Goal: Transaction & Acquisition: Purchase product/service

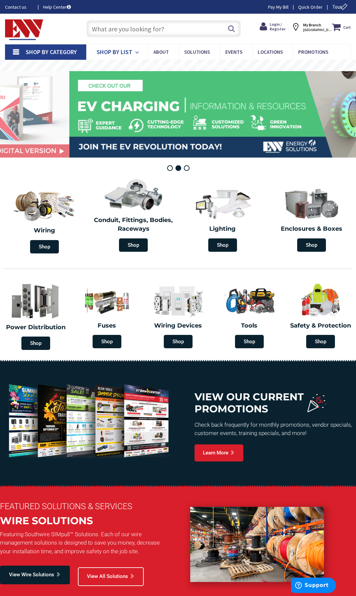
click at [110, 50] on span "Shop By List" at bounding box center [115, 52] width 36 height 8
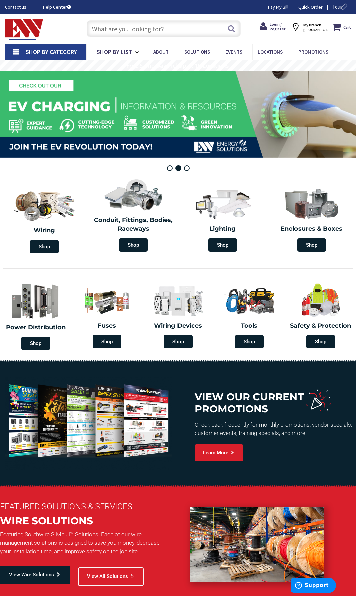
click at [165, 32] on input "text" at bounding box center [163, 28] width 154 height 17
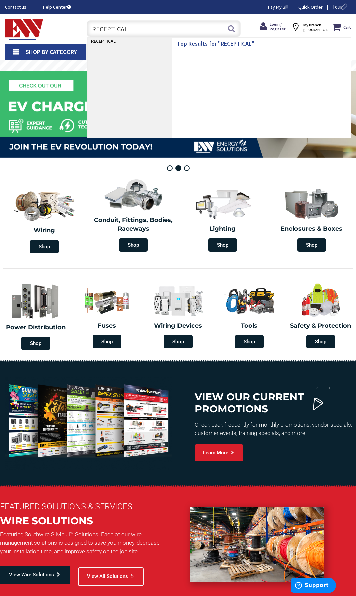
type input "RECEPTICALS"
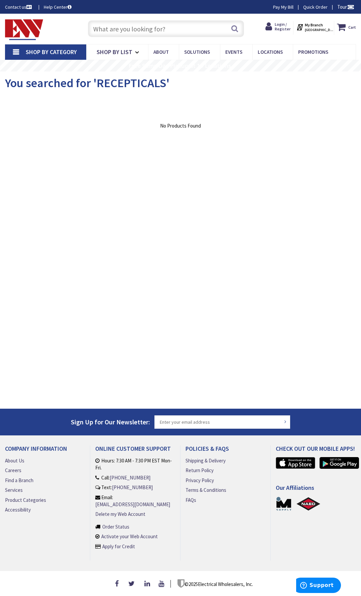
click at [175, 25] on input "text" at bounding box center [166, 28] width 156 height 17
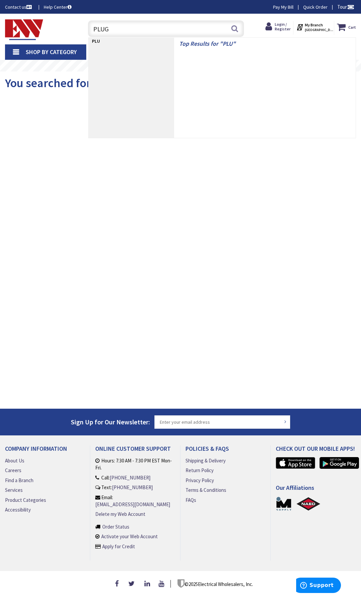
type input "PLUGS"
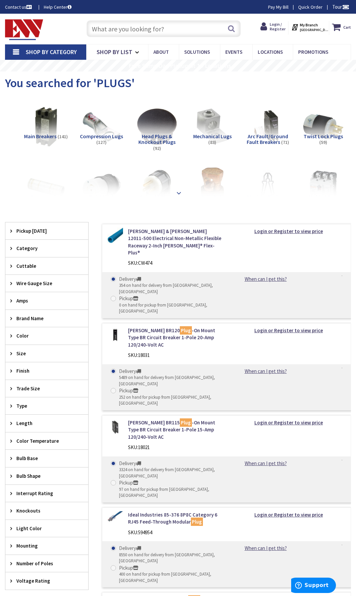
click at [180, 193] on strong at bounding box center [179, 192] width 8 height 7
